Goal: Information Seeking & Learning: Learn about a topic

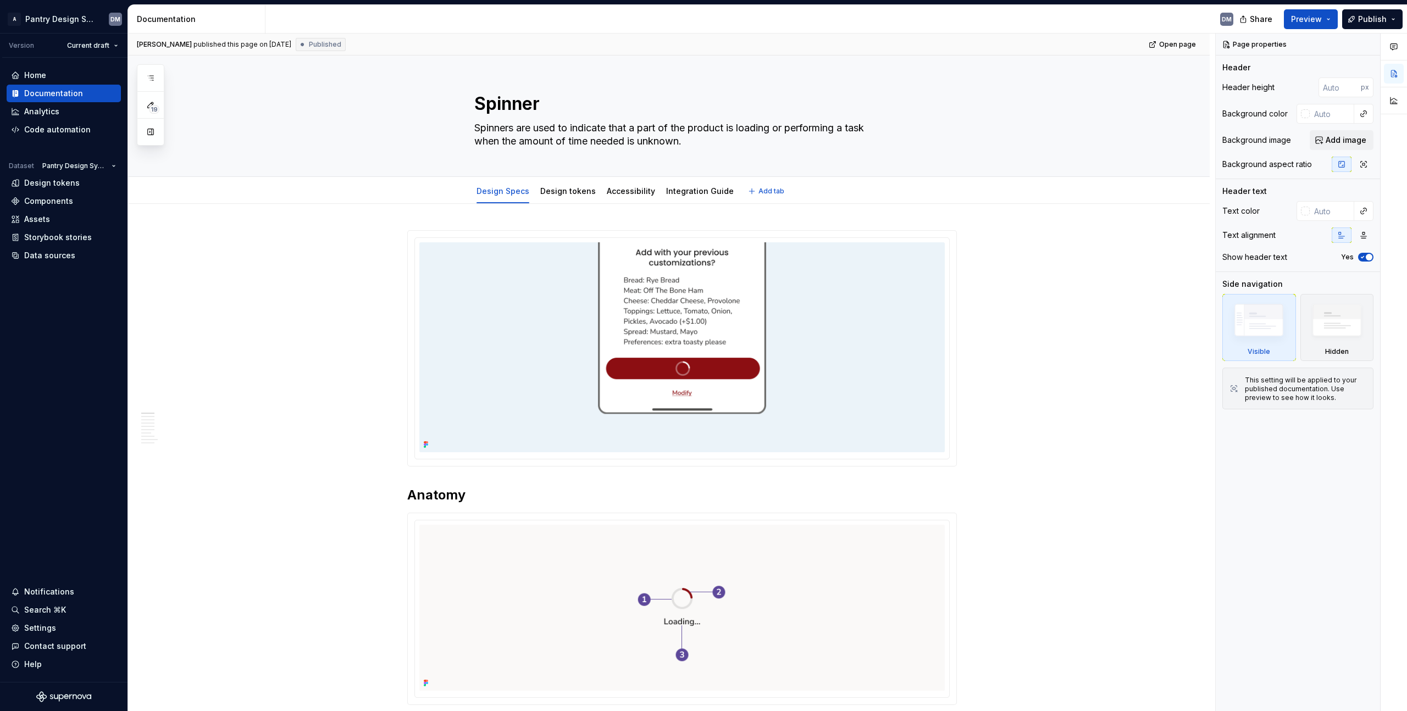
click at [237, 198] on div "Design Specs Design tokens Accessibility Integration Guide Add tab" at bounding box center [681, 191] width 967 height 24
click at [156, 80] on button "button" at bounding box center [151, 78] width 20 height 20
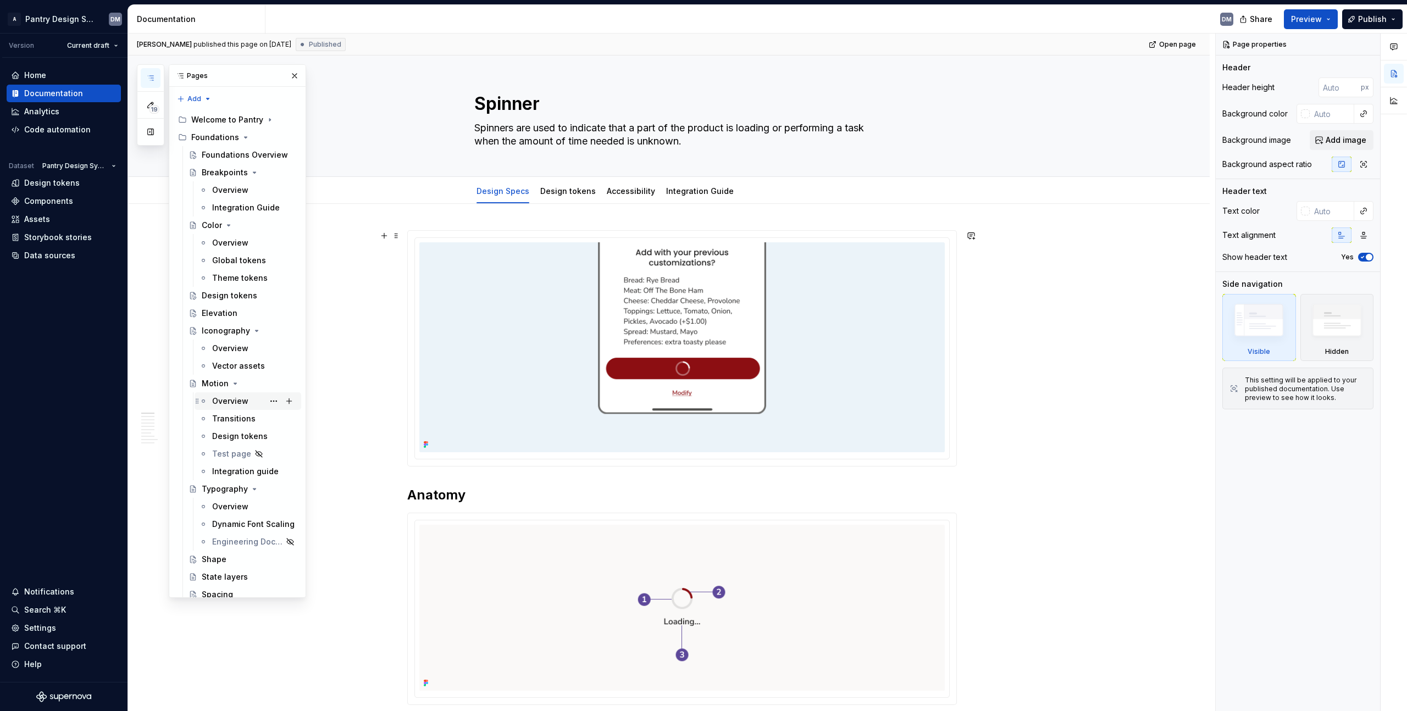
click at [229, 397] on div "Overview" at bounding box center [230, 401] width 36 height 11
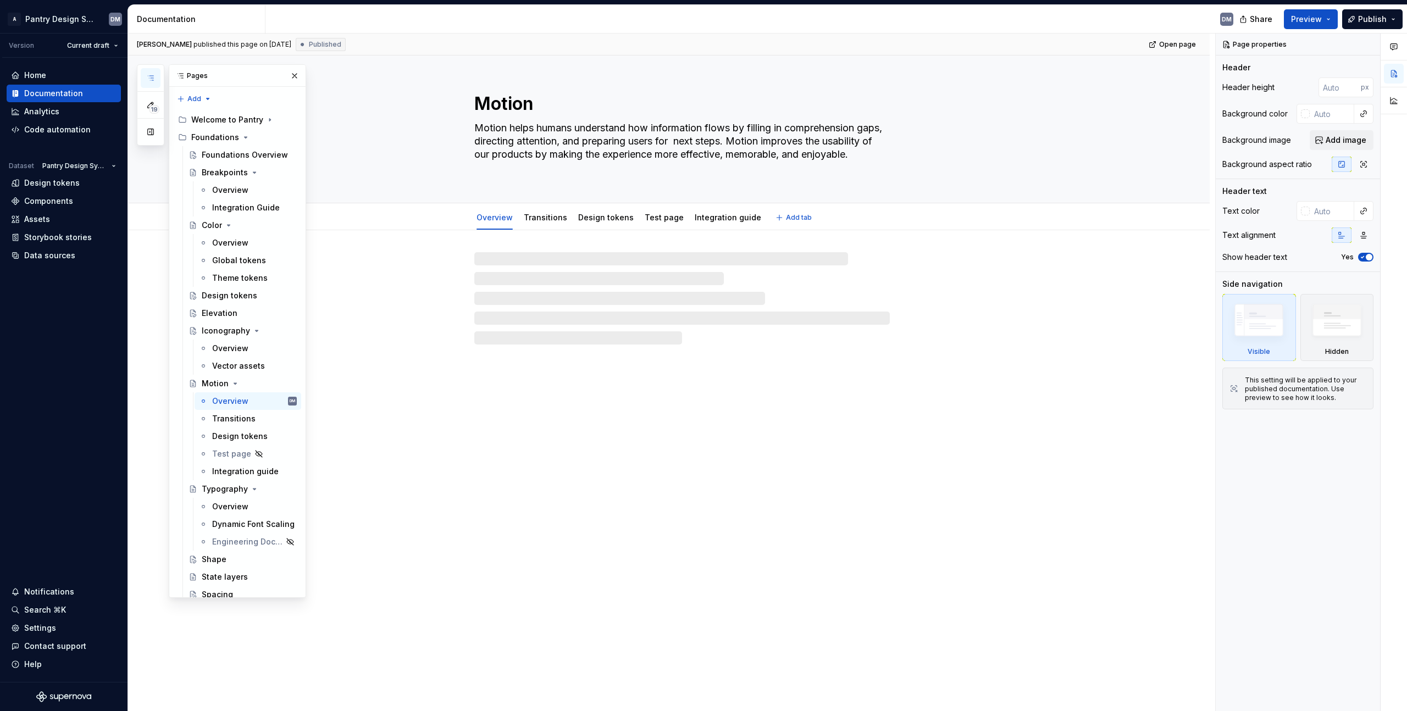
click at [458, 204] on div "Overview Transitions Design tokens Test page Integration guide Add tab" at bounding box center [669, 216] width 1082 height 27
click at [553, 219] on link "Transitions" at bounding box center [545, 217] width 43 height 9
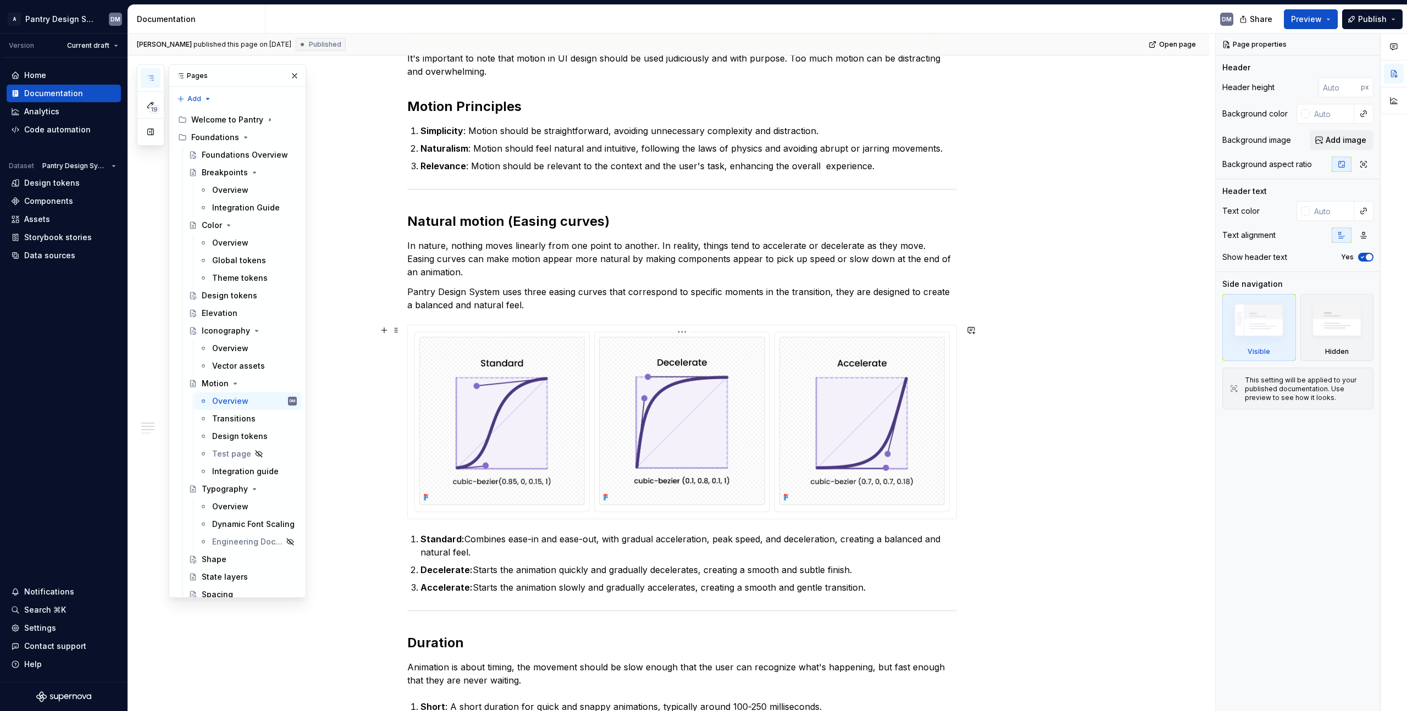
scroll to position [455, 0]
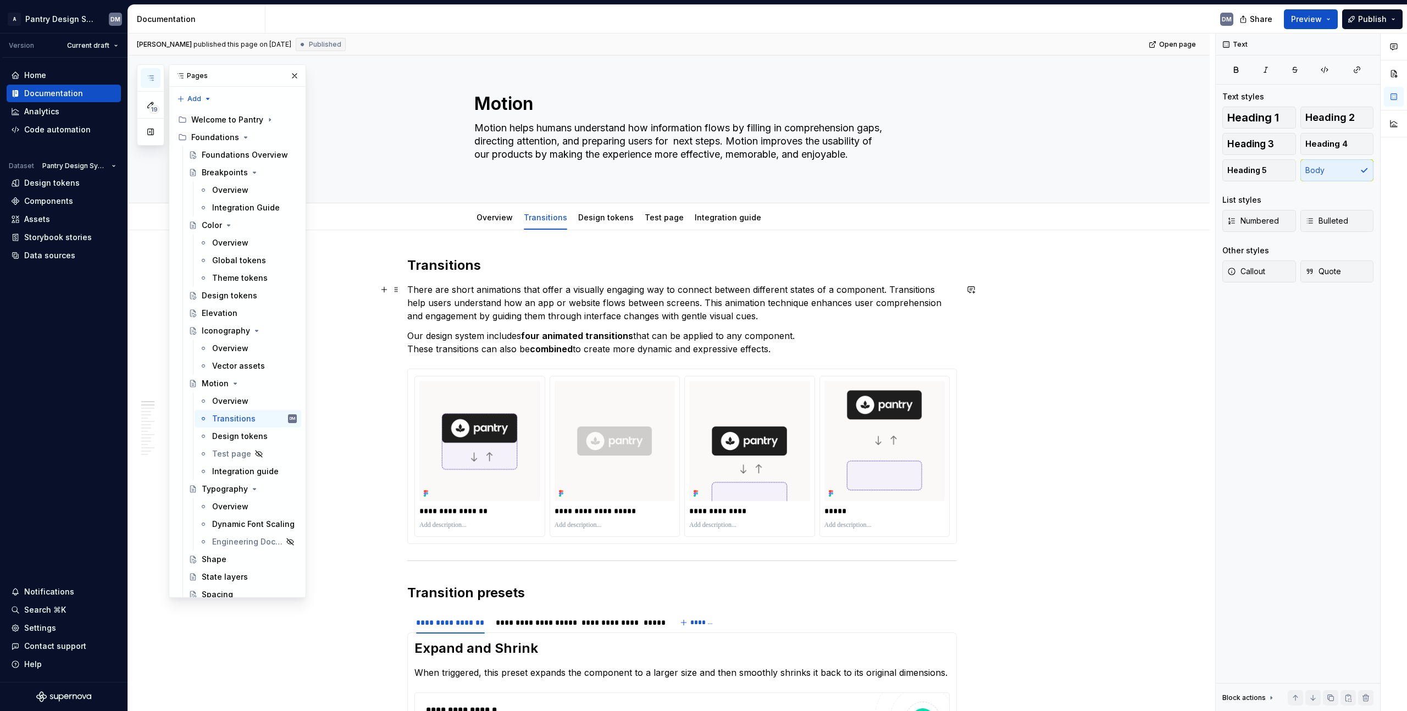
click at [646, 306] on p "There are short animations that offer a visually engaging way to connect betwee…" at bounding box center [682, 303] width 550 height 40
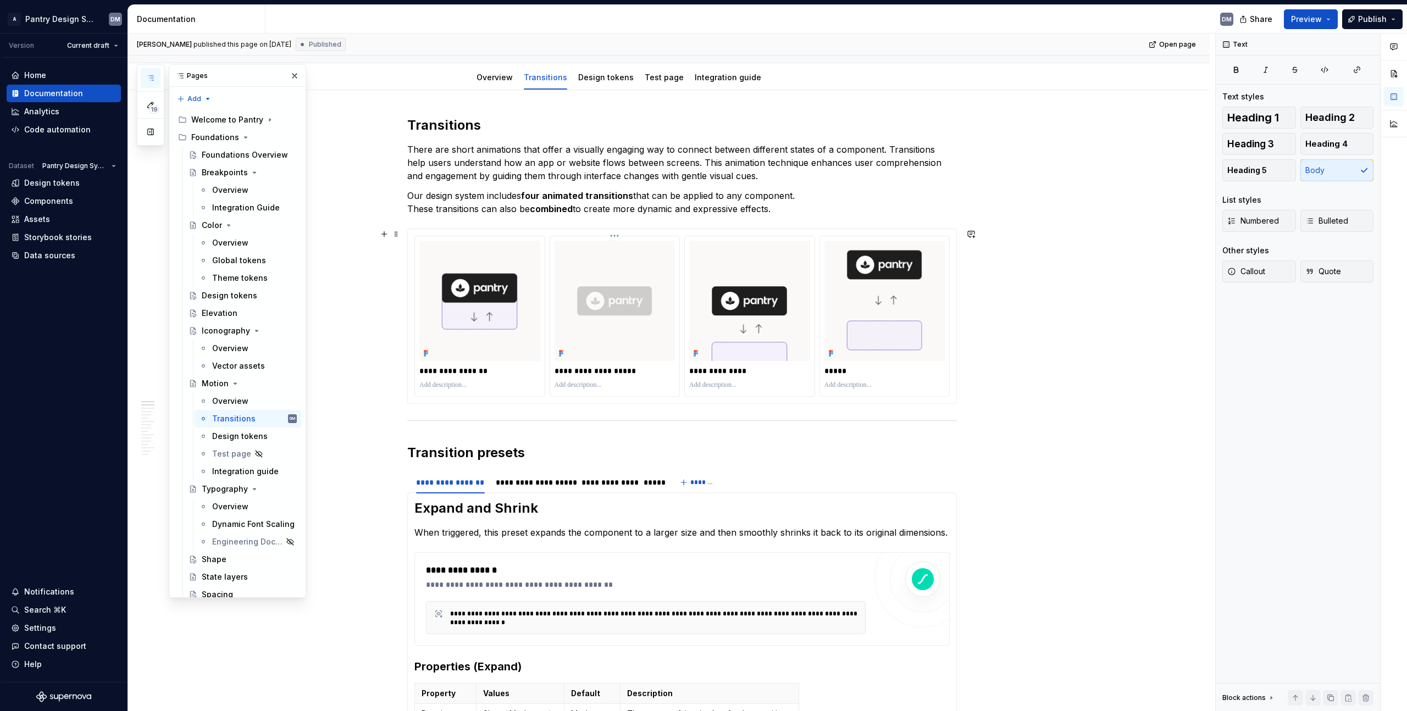
scroll to position [147, 0]
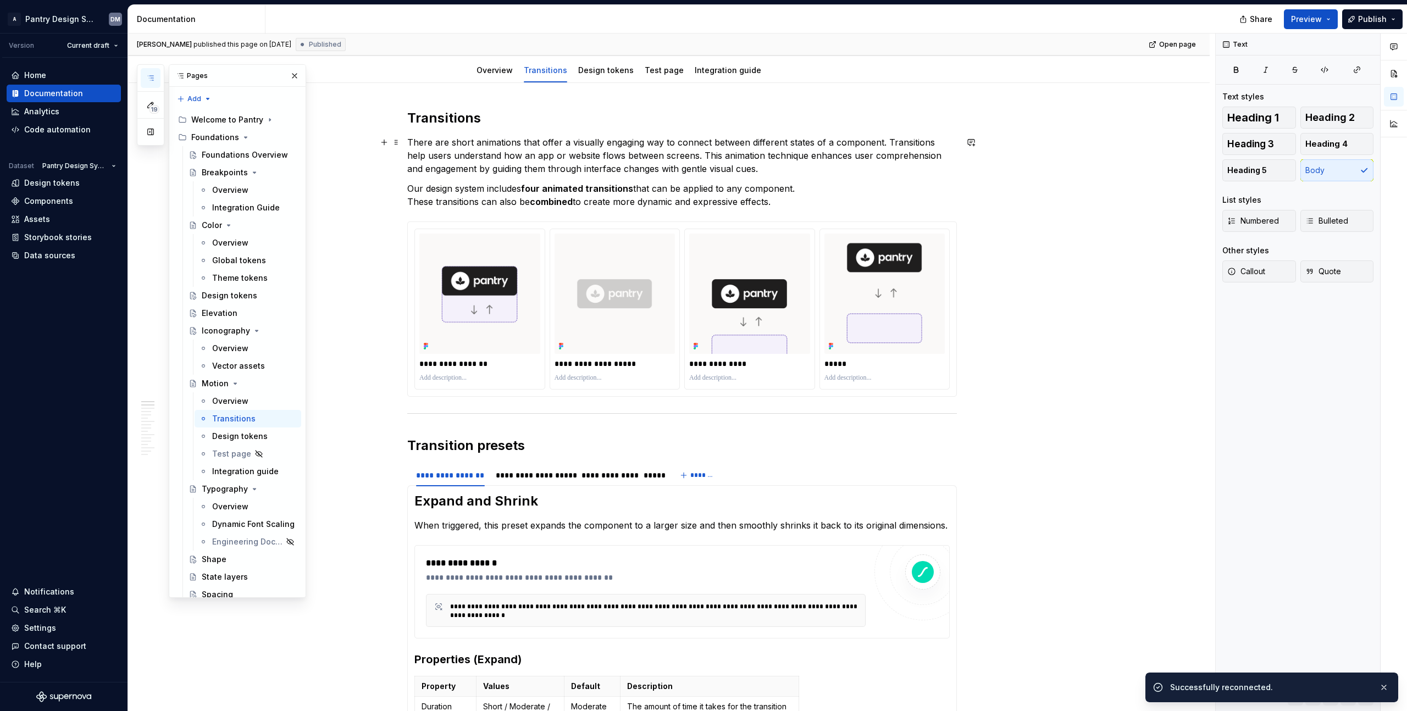
type textarea "*"
